Goal: Task Accomplishment & Management: Use online tool/utility

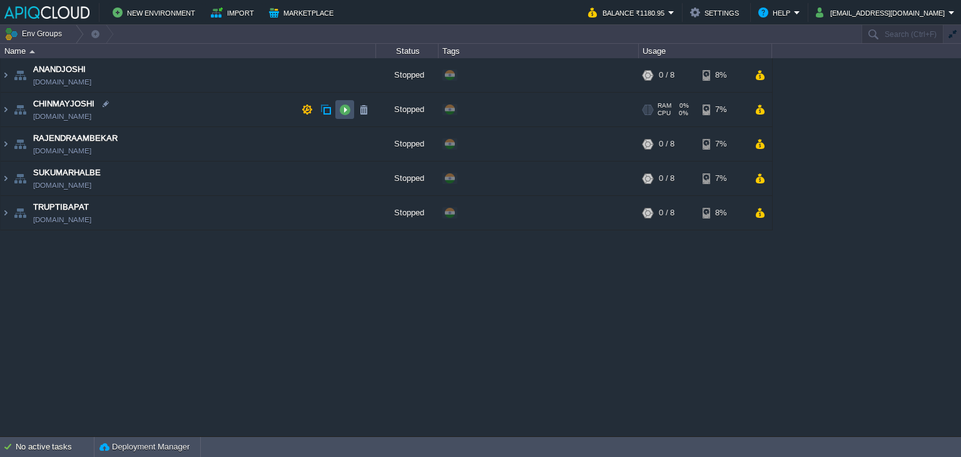
click at [345, 106] on button "button" at bounding box center [344, 109] width 11 height 11
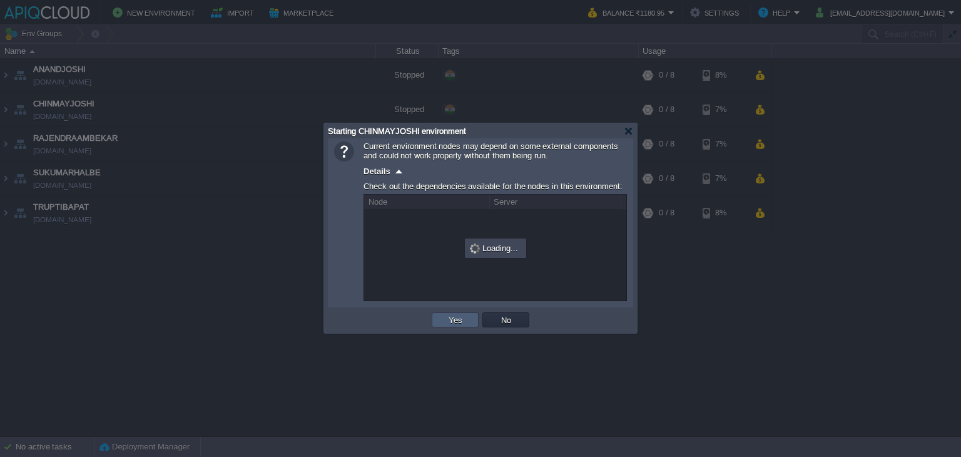
click at [465, 318] on td "Yes" at bounding box center [455, 319] width 47 height 15
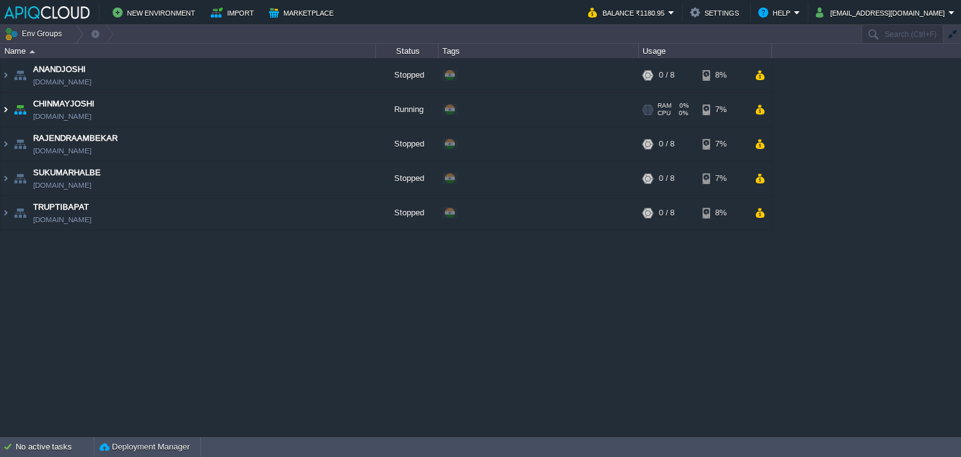
click at [6, 107] on img at bounding box center [6, 110] width 10 height 34
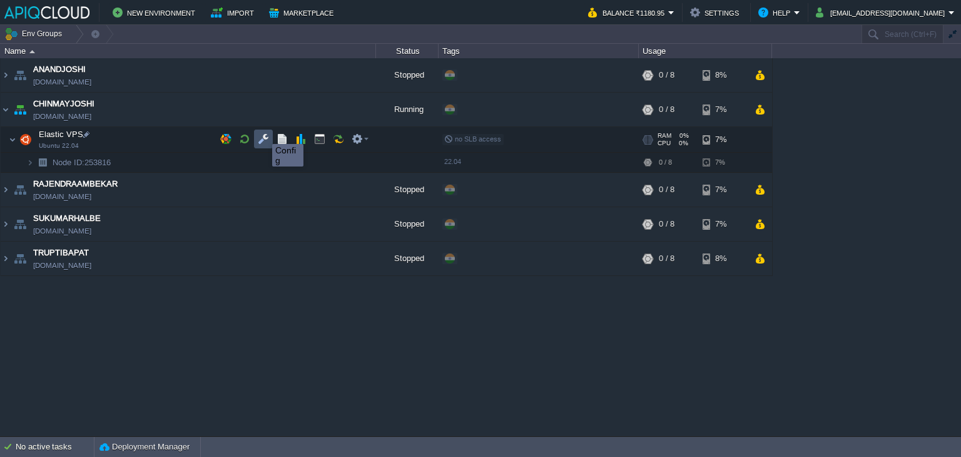
click at [263, 133] on button "button" at bounding box center [263, 138] width 11 height 11
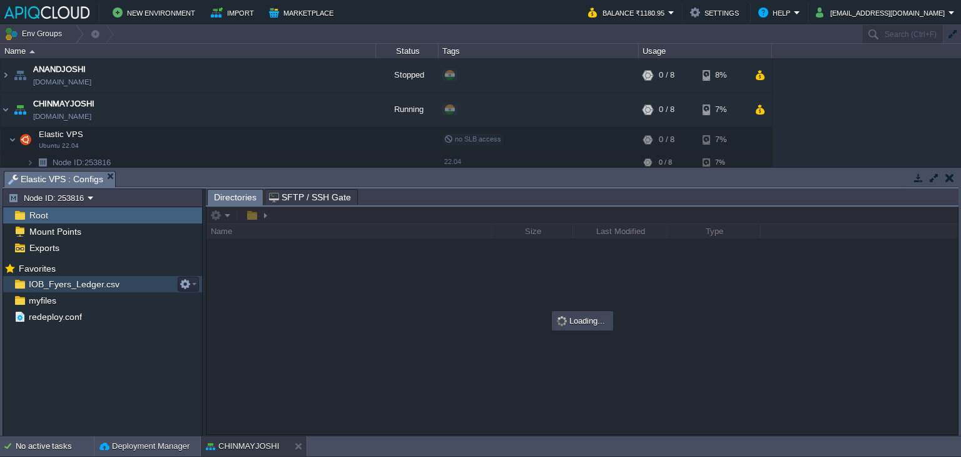
click at [42, 278] on span "IOB_Fyers_Ledger.csv" at bounding box center [73, 283] width 95 height 11
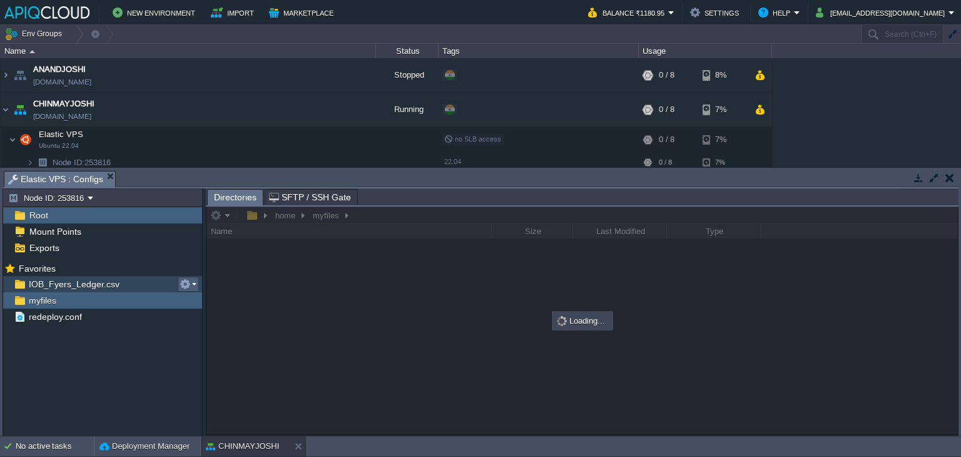
click at [183, 286] on button "button" at bounding box center [184, 283] width 11 height 11
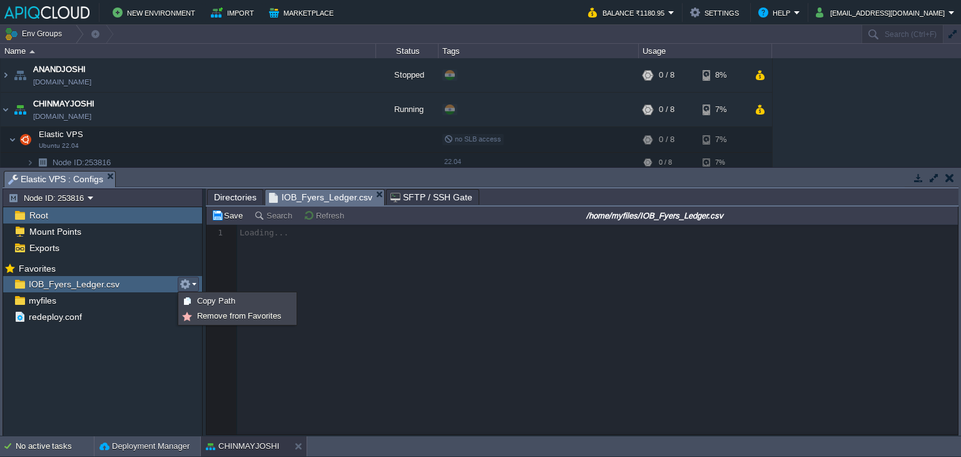
click at [150, 357] on div "Mark the most frequently used files and directories as Favorites to easily acce…" at bounding box center [102, 349] width 199 height 179
click at [187, 281] on button "button" at bounding box center [184, 283] width 11 height 11
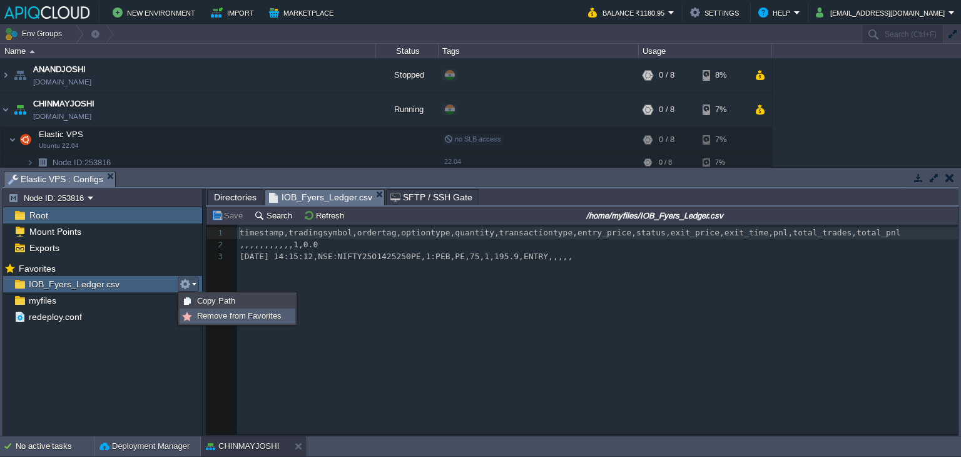
scroll to position [4, 0]
click at [50, 301] on span "myfiles" at bounding box center [42, 300] width 32 height 11
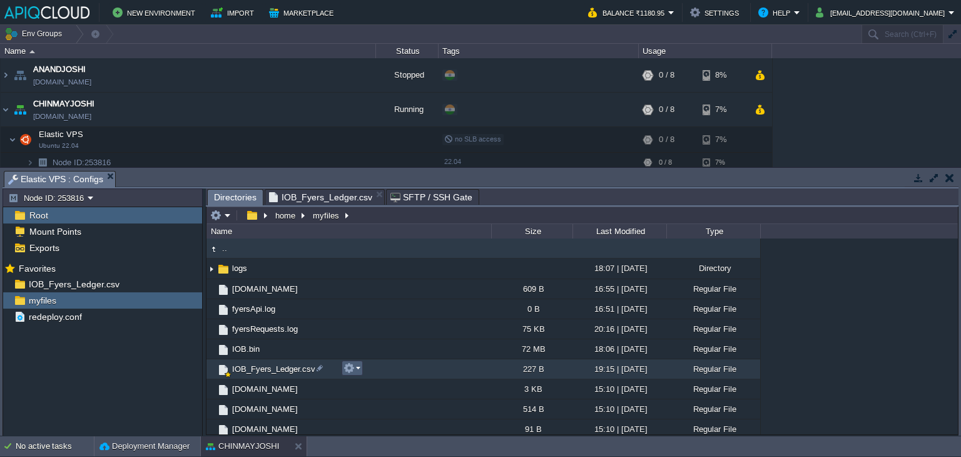
click at [356, 368] on em at bounding box center [351, 367] width 17 height 11
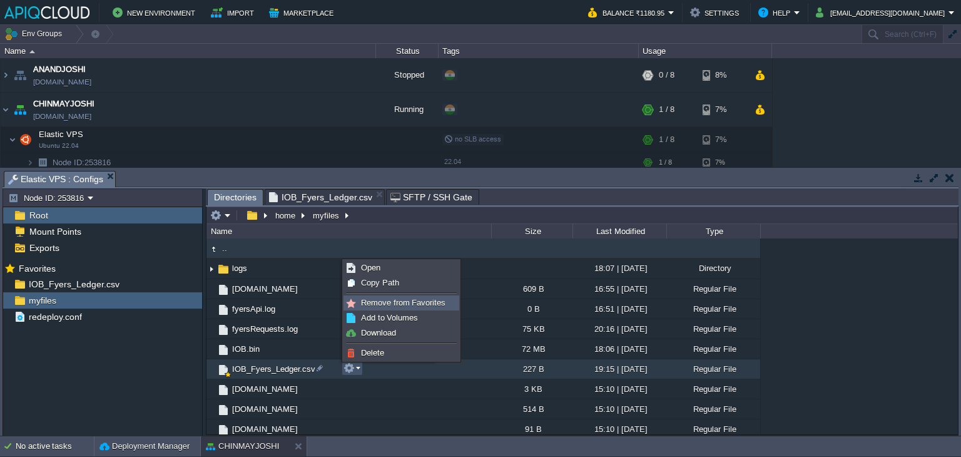
click at [400, 301] on span "Remove from Favorites" at bounding box center [403, 302] width 84 height 9
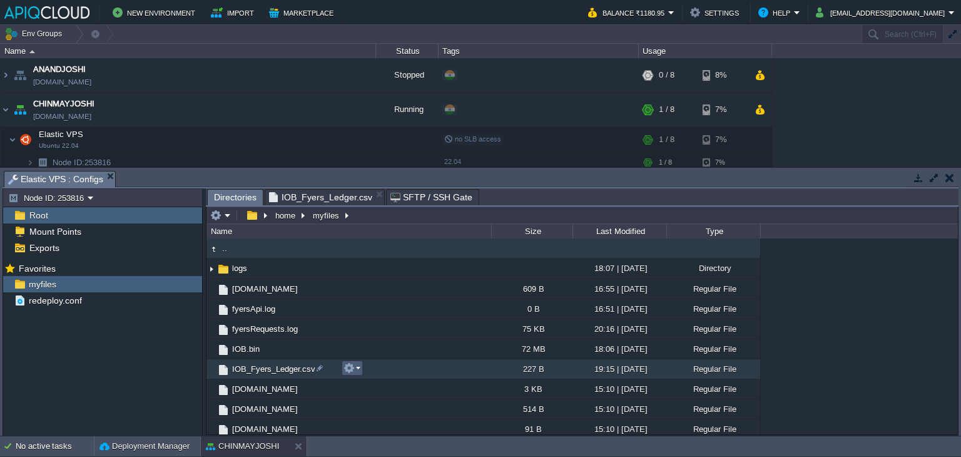
click at [358, 368] on em at bounding box center [351, 367] width 17 height 11
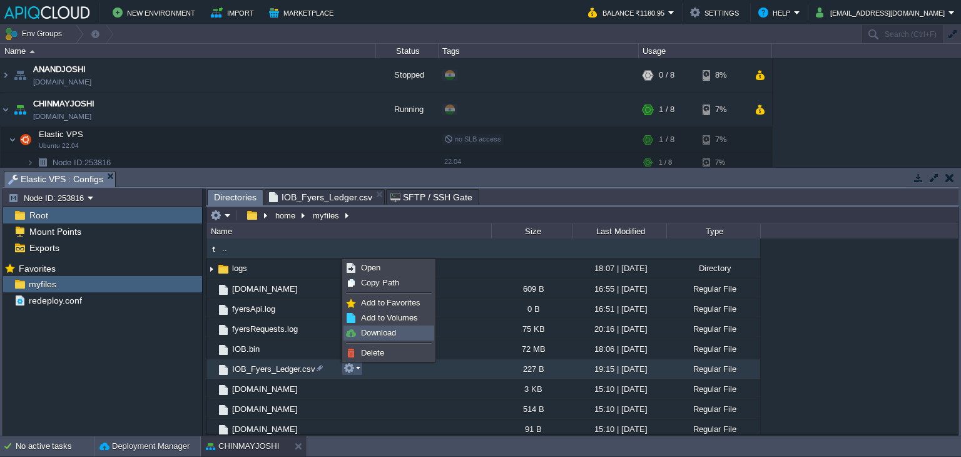
click at [375, 333] on span "Download" at bounding box center [378, 332] width 35 height 9
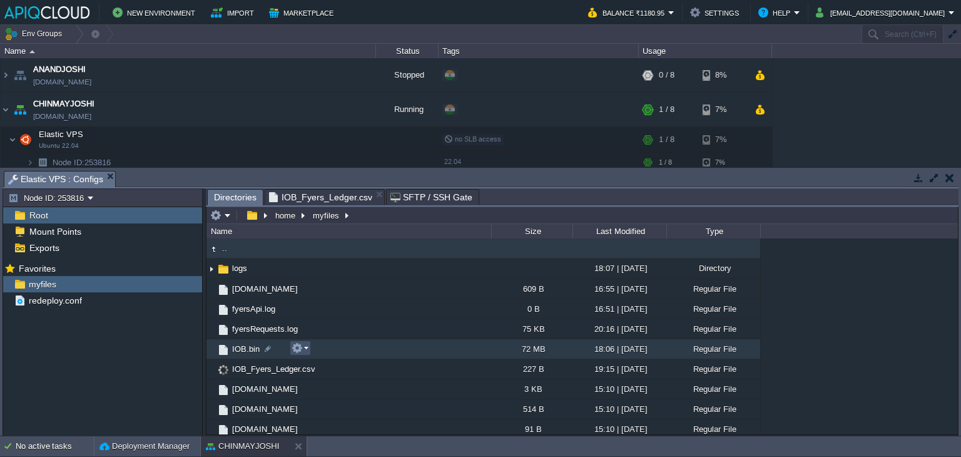
click at [300, 347] on button "button" at bounding box center [296, 347] width 11 height 11
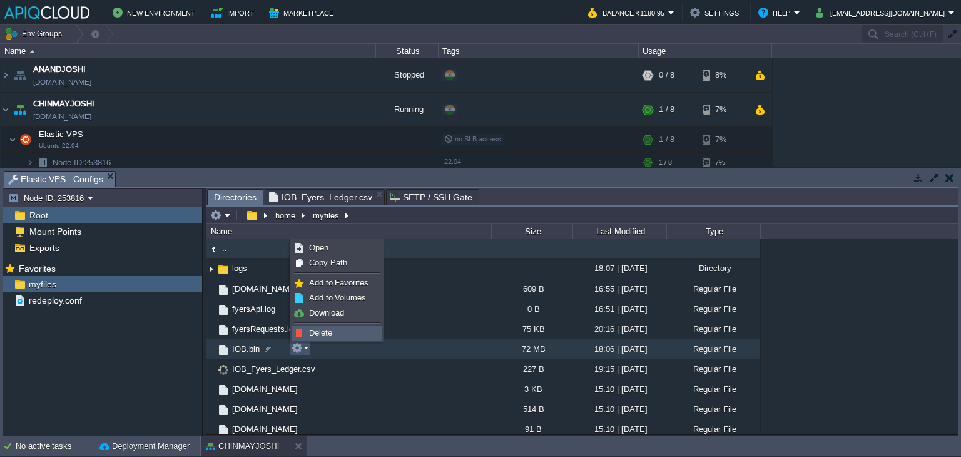
click at [326, 331] on span "Delete" at bounding box center [320, 332] width 23 height 9
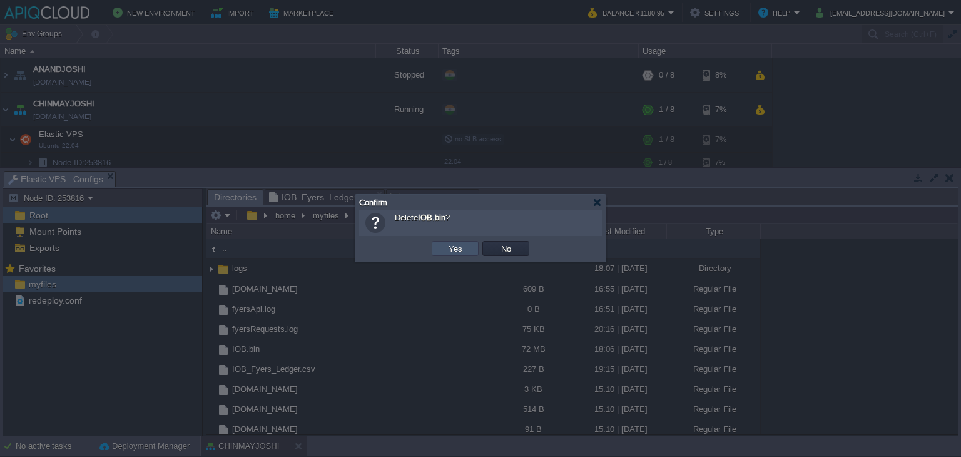
click at [464, 248] on button "Yes" at bounding box center [455, 248] width 21 height 11
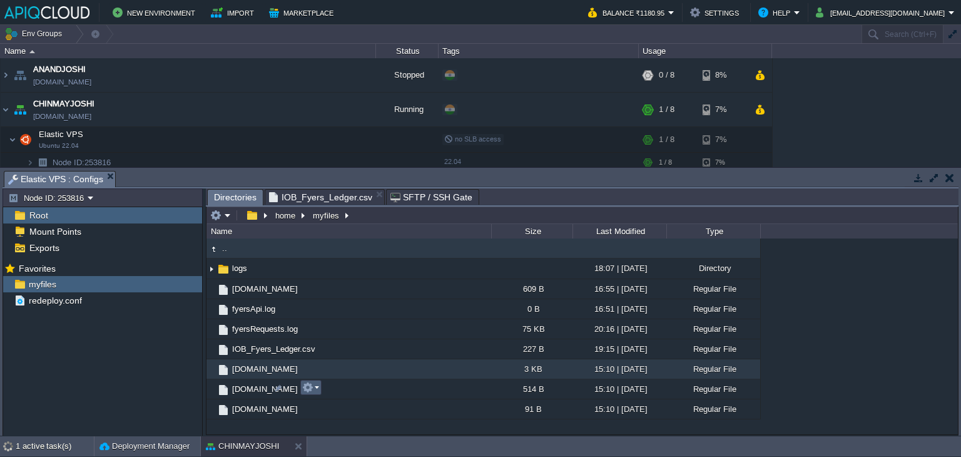
scroll to position [0, 0]
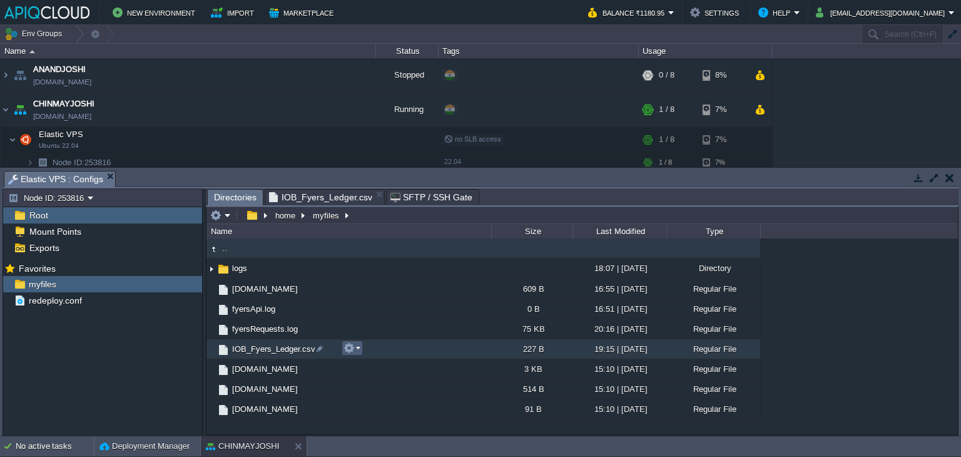
click at [358, 348] on em at bounding box center [351, 347] width 17 height 11
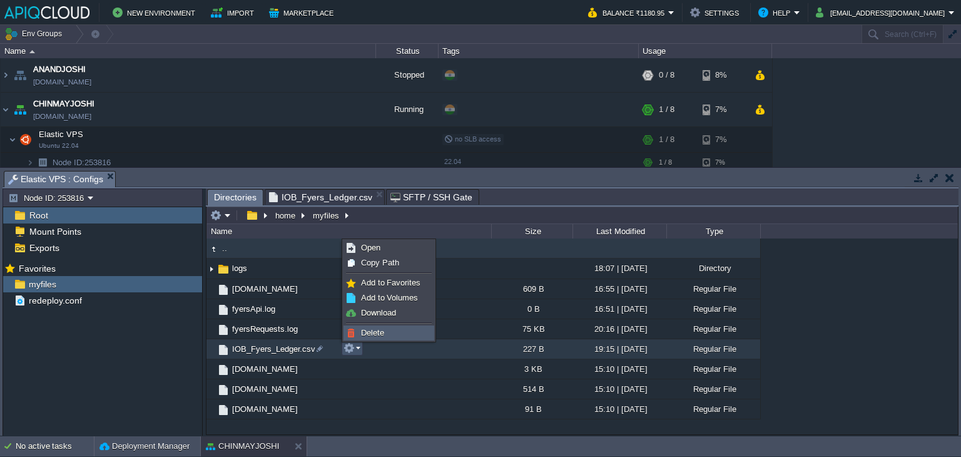
click at [377, 328] on span "Delete" at bounding box center [372, 332] width 23 height 9
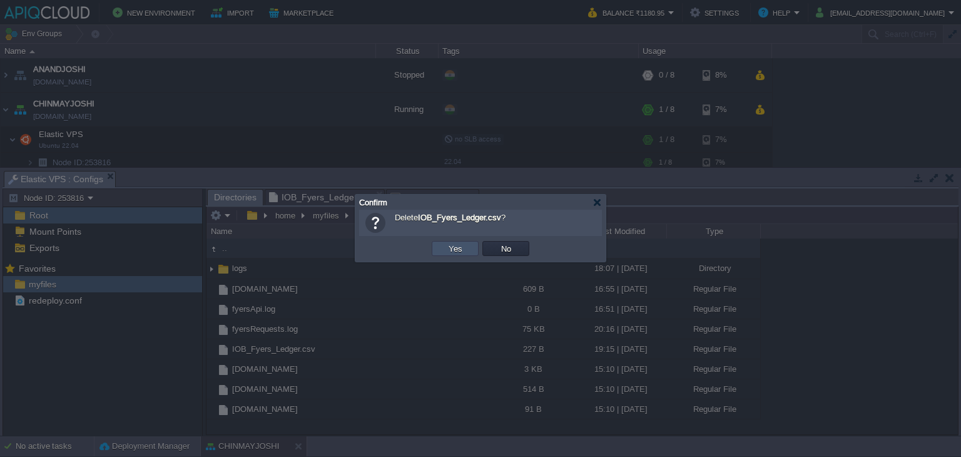
click at [450, 248] on button "Yes" at bounding box center [455, 248] width 21 height 11
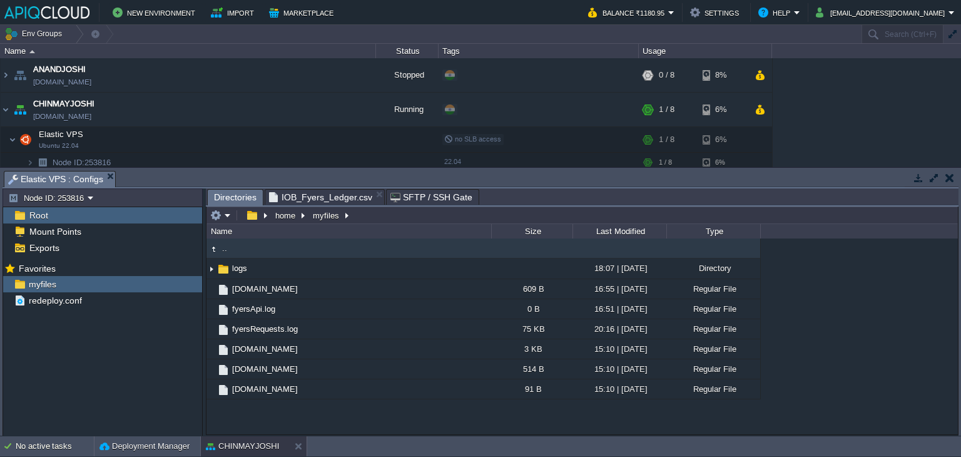
click at [952, 175] on button "button" at bounding box center [949, 177] width 9 height 11
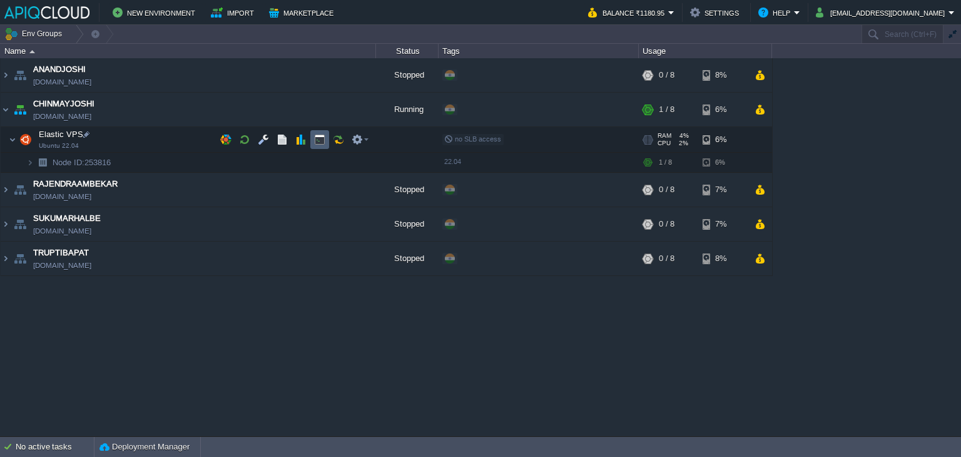
click at [320, 140] on button "button" at bounding box center [319, 139] width 11 height 11
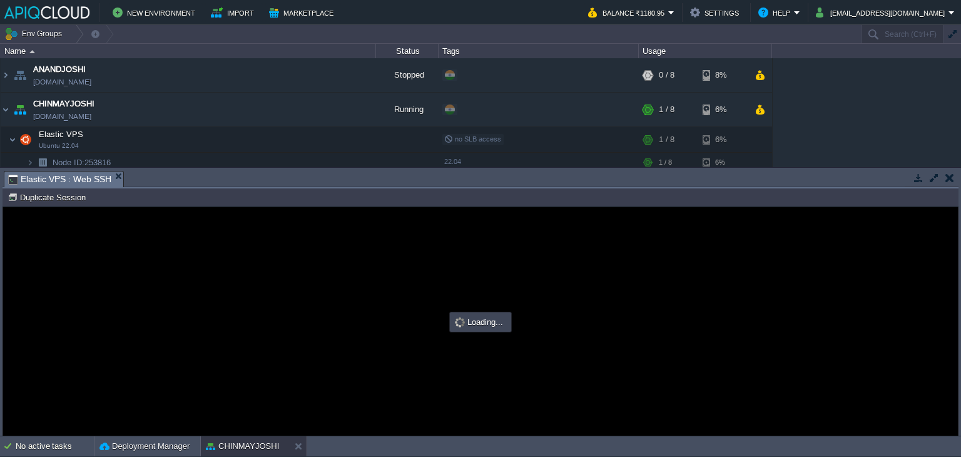
type input "#000000"
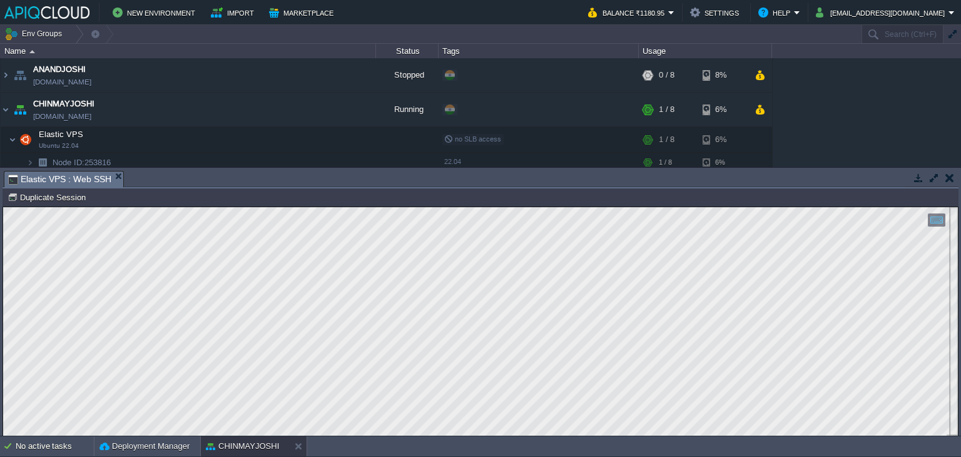
click at [950, 172] on button "button" at bounding box center [949, 177] width 9 height 11
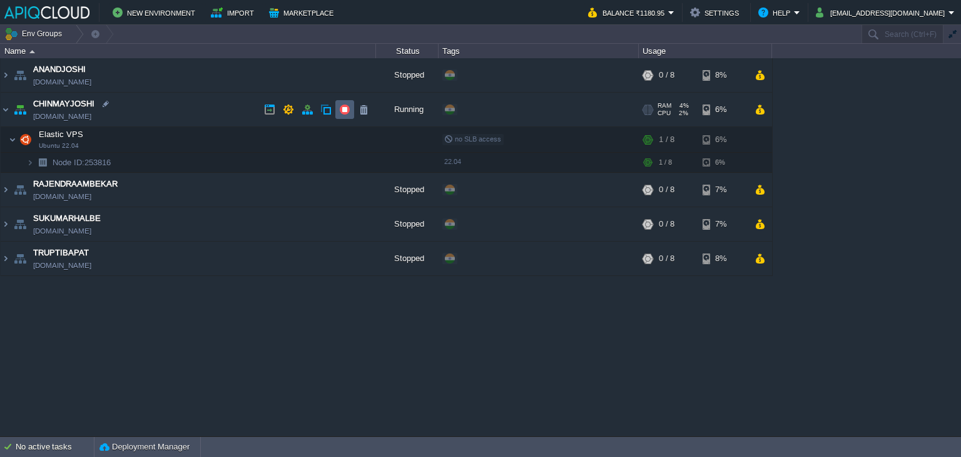
click at [342, 108] on button "button" at bounding box center [344, 109] width 11 height 11
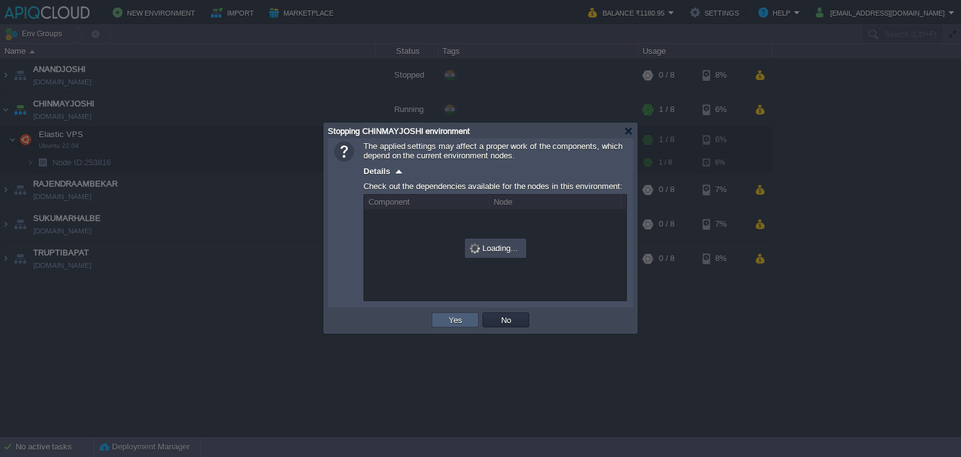
click at [445, 315] on button "Yes" at bounding box center [455, 319] width 21 height 11
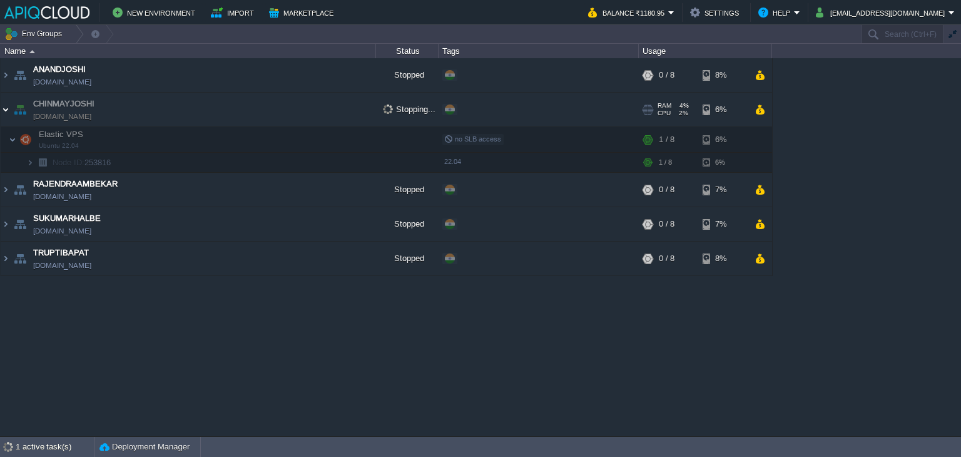
click at [6, 108] on img at bounding box center [6, 110] width 10 height 34
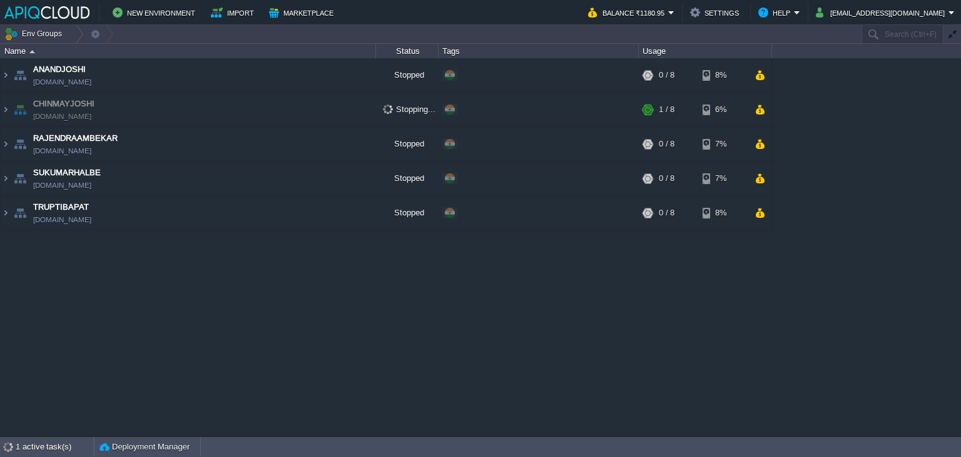
click at [271, 356] on div "ANANDJOSHI [DOMAIN_NAME] Stopped + Add to Env Group RAM 0% CPU 0% 0 / 8 8% CHIN…" at bounding box center [480, 247] width 961 height 378
click at [442, 283] on div "ANANDJOSHI [DOMAIN_NAME] Stopped + Add to Env Group RAM 0% CPU 0% 0 / 8 8% CHIN…" at bounding box center [480, 247] width 961 height 378
click at [445, 253] on div "ANANDJOSHI [DOMAIN_NAME] Stopped + Add to Env Group RAM 0% CPU 0% 0 / 8 8% CHIN…" at bounding box center [480, 247] width 961 height 378
click at [661, 14] on button "Balance ₹1180.95" at bounding box center [628, 12] width 80 height 15
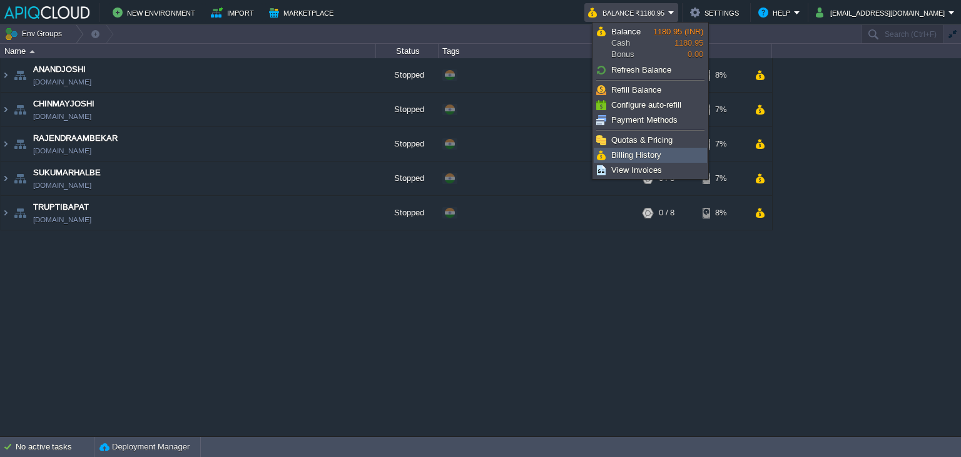
click at [630, 152] on span "Billing History" at bounding box center [636, 154] width 50 height 9
